Goal: Find specific page/section: Find specific page/section

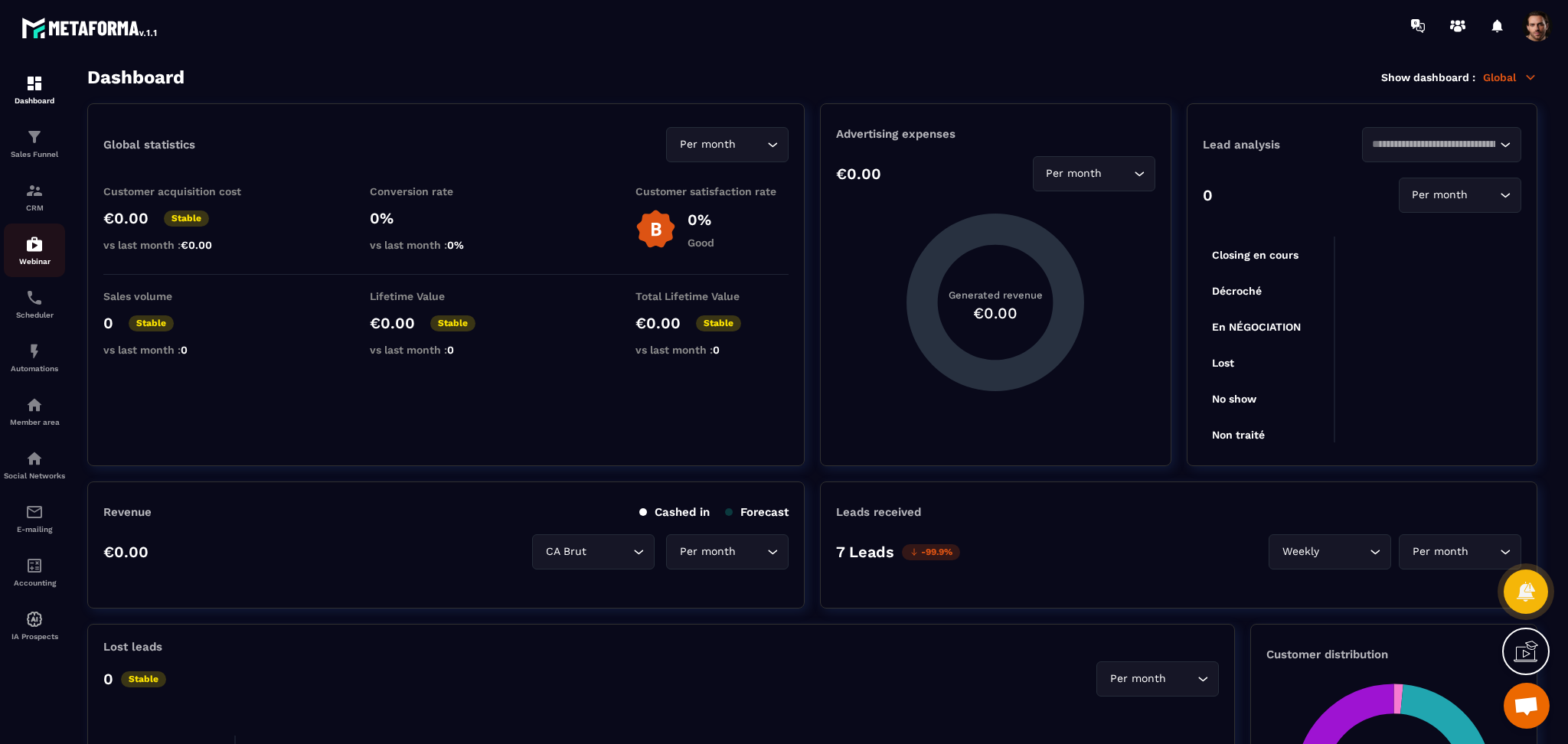
click at [14, 259] on p "Webinar" at bounding box center [34, 262] width 62 height 9
click at [13, 259] on p "Webinar" at bounding box center [34, 262] width 62 height 9
click at [33, 259] on p "Webinar" at bounding box center [34, 262] width 62 height 9
